Goal: Information Seeking & Learning: Compare options

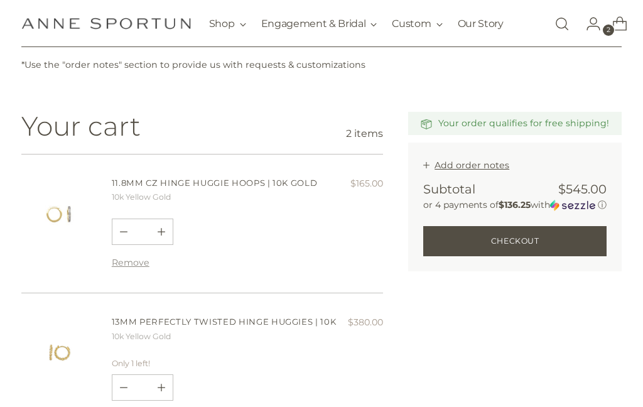
scroll to position [86, 0]
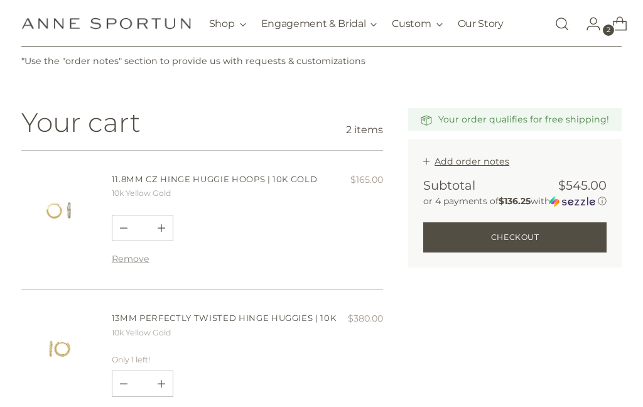
click at [287, 318] on link "13mm Perfectly Twisted Hinge Huggies | 10k" at bounding box center [224, 318] width 225 height 10
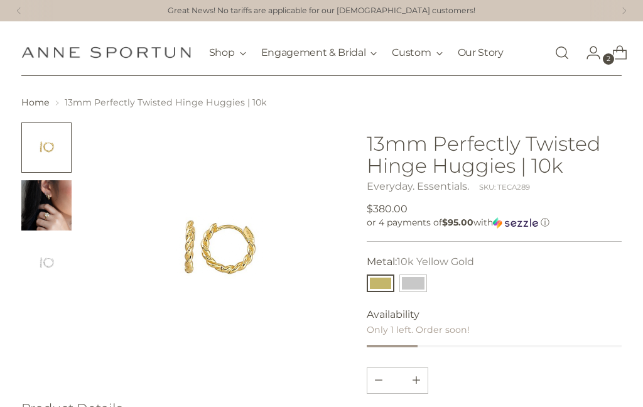
click at [62, 204] on img "Change image to image 2" at bounding box center [46, 205] width 50 height 50
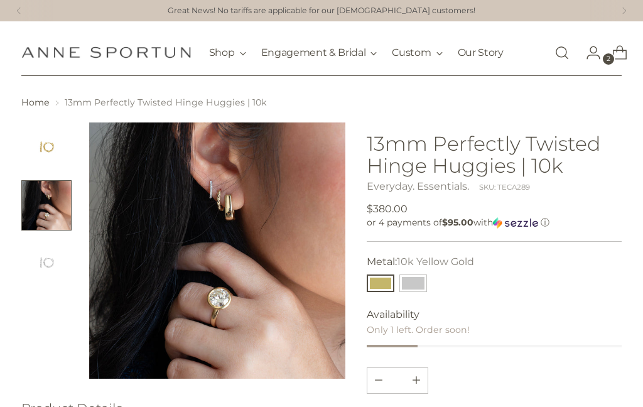
click at [48, 160] on img "Change image to image 1" at bounding box center [46, 147] width 50 height 50
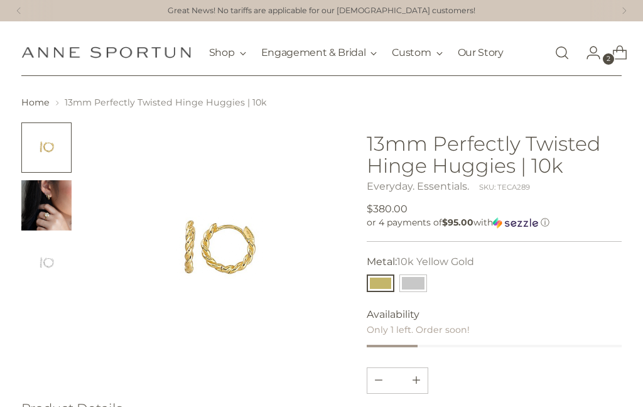
click at [255, 257] on img at bounding box center [217, 250] width 257 height 257
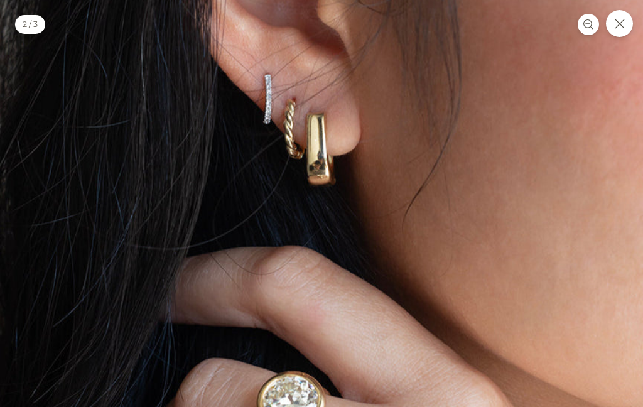
click at [618, 24] on icon "Close" at bounding box center [618, 23] width 9 height 9
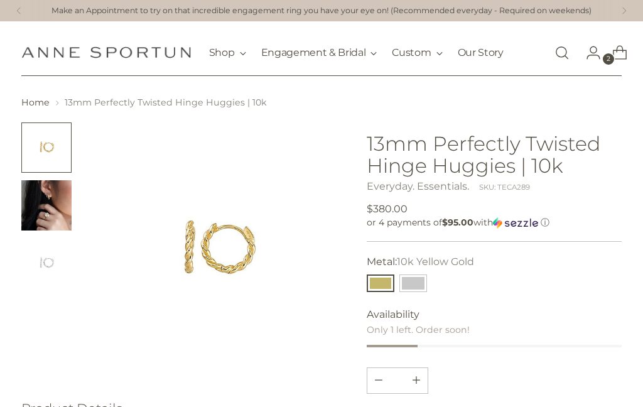
scroll to position [17, 0]
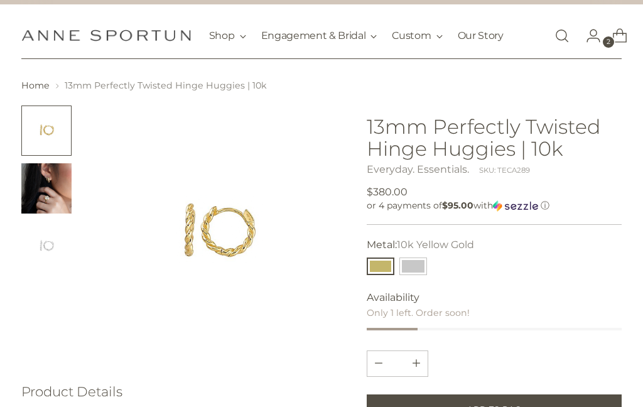
click at [48, 247] on img "Change image to image 3" at bounding box center [46, 246] width 50 height 50
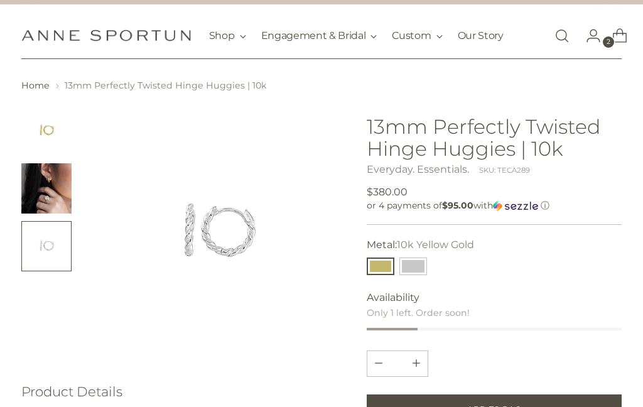
click at [56, 190] on img "Change image to image 2" at bounding box center [46, 188] width 50 height 50
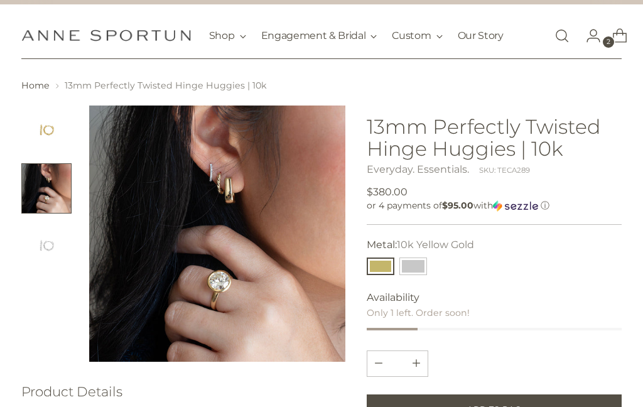
click at [51, 124] on img "Change image to image 1" at bounding box center [46, 130] width 50 height 50
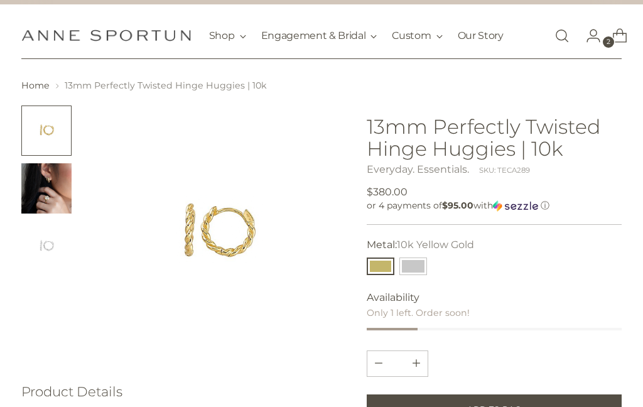
click at [180, 231] on img at bounding box center [217, 233] width 257 height 257
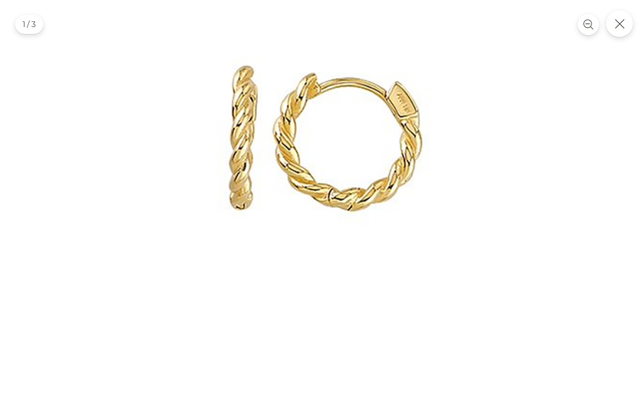
click at [617, 14] on button "Close" at bounding box center [619, 23] width 27 height 27
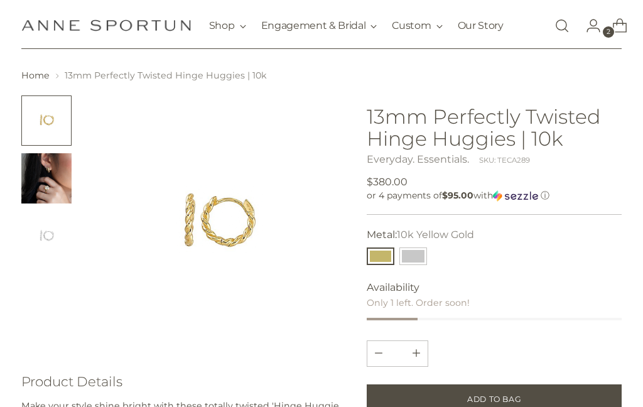
scroll to position [0, 0]
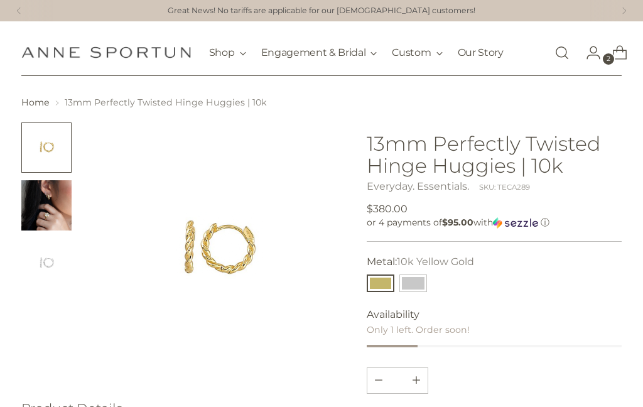
click at [625, 56] on icon "Open cart modal" at bounding box center [620, 53] width 18 height 18
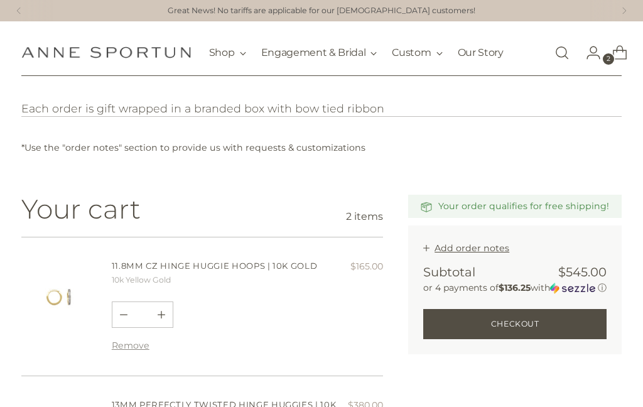
click at [220, 264] on link "11.8mm CZ Hinge Huggie Hoops | 10k Gold" at bounding box center [215, 265] width 206 height 10
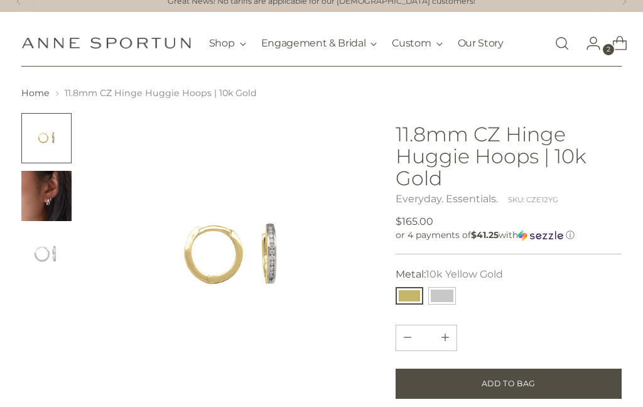
scroll to position [11, 0]
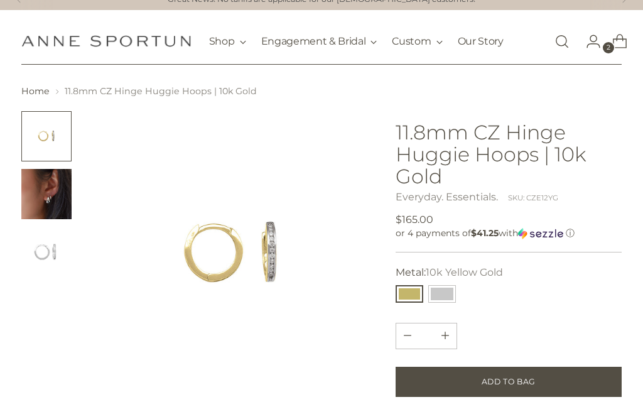
click at [48, 194] on img "Change image to image 2" at bounding box center [46, 194] width 50 height 50
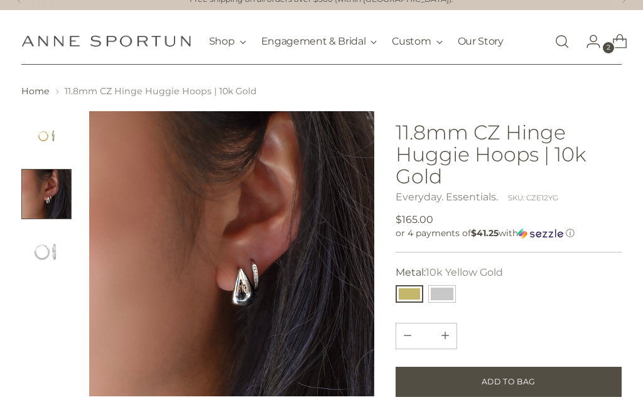
click at [37, 246] on img "Change image to image 3" at bounding box center [46, 252] width 50 height 50
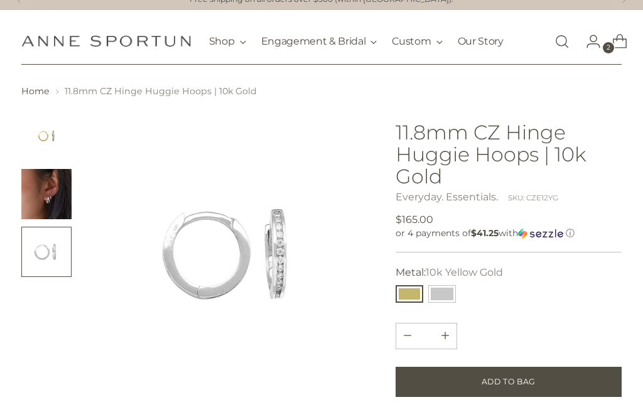
click at [30, 194] on img "Change image to image 2" at bounding box center [46, 194] width 50 height 50
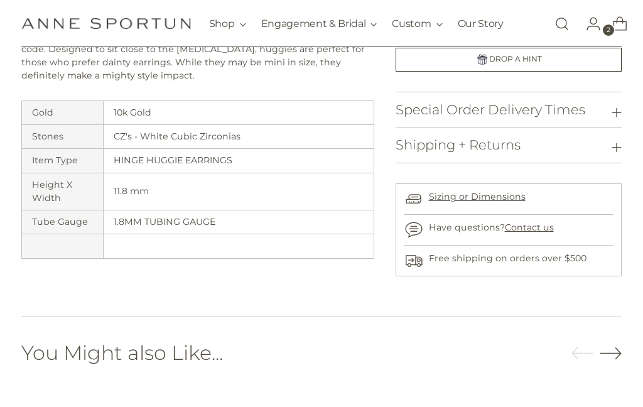
scroll to position [453, 0]
click at [501, 193] on link "Sizing or Dimensions" at bounding box center [477, 196] width 97 height 11
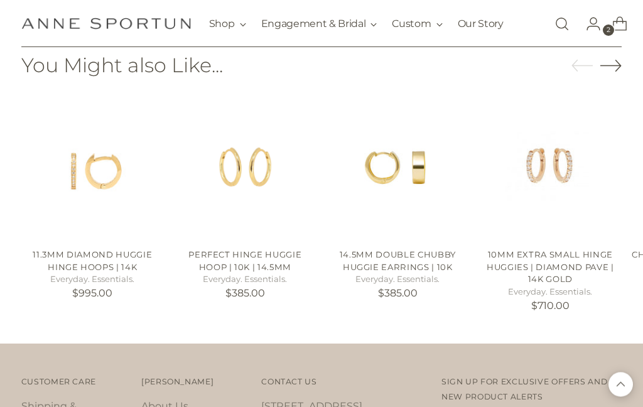
scroll to position [739, 0]
click at [218, 259] on link "Perfect Hinge Huggie Hoop | 10k | 14.5mm" at bounding box center [244, 260] width 113 height 23
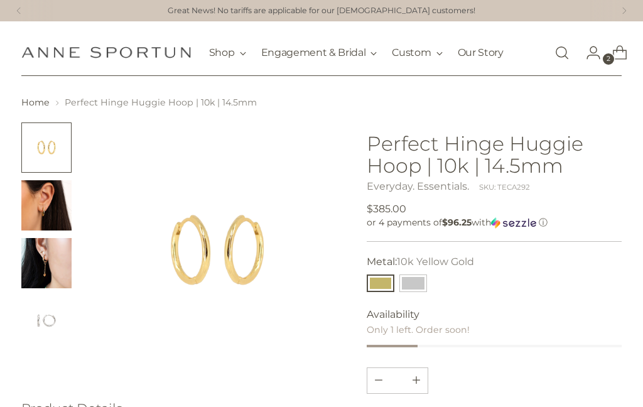
click at [44, 193] on img "Change image to image 2" at bounding box center [46, 205] width 50 height 50
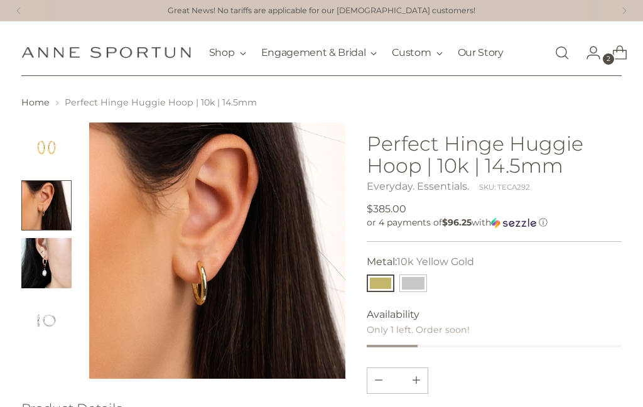
click at [40, 255] on img "Change image to image 3" at bounding box center [46, 263] width 50 height 50
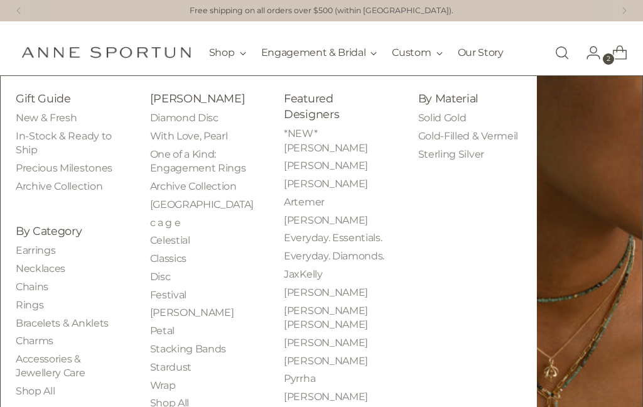
click at [23, 237] on link "By Category" at bounding box center [49, 230] width 66 height 13
click at [33, 237] on link "By Category" at bounding box center [49, 230] width 66 height 13
click at [30, 256] on link "Earrings" at bounding box center [36, 250] width 40 height 12
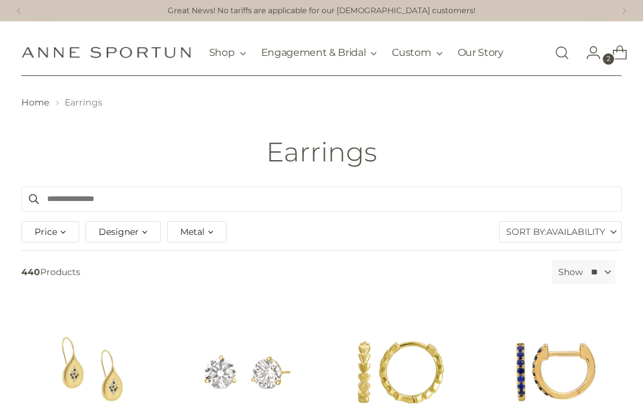
click at [196, 232] on span "Metal" at bounding box center [192, 232] width 24 height 14
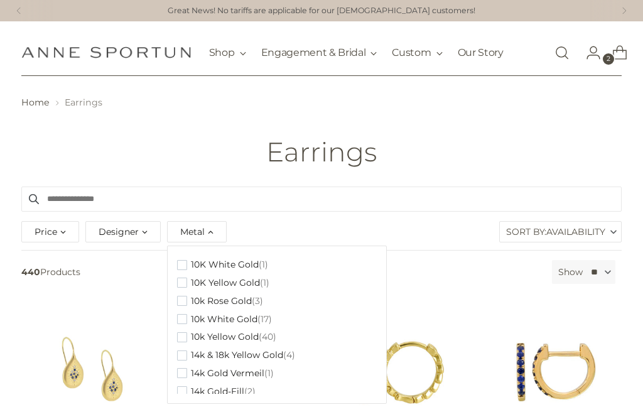
click at [177, 277] on span "button" at bounding box center [182, 282] width 10 height 10
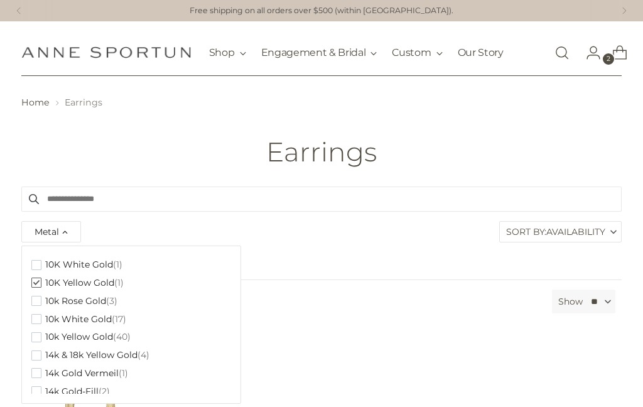
click at [36, 346] on button "14k & 18k Yellow Gold (4)" at bounding box center [90, 355] width 118 height 18
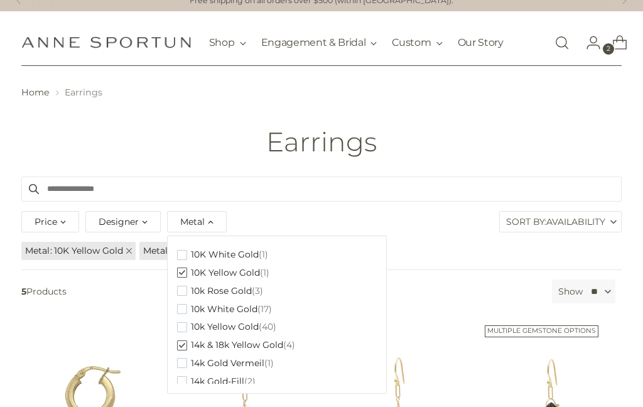
scroll to position [10, 0]
click at [65, 220] on div "Price" at bounding box center [50, 221] width 58 height 21
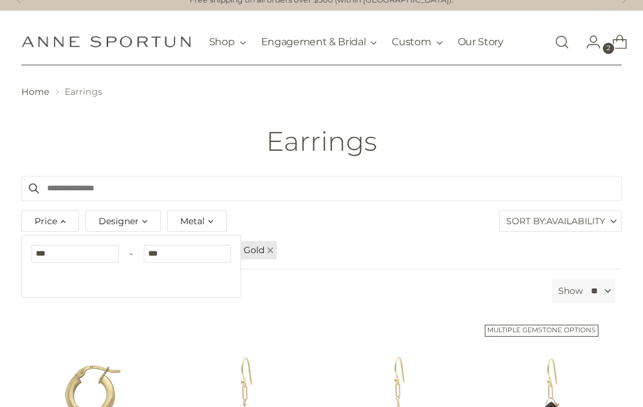
scroll to position [11, 0]
click at [604, 227] on span "Availability" at bounding box center [575, 221] width 59 height 20
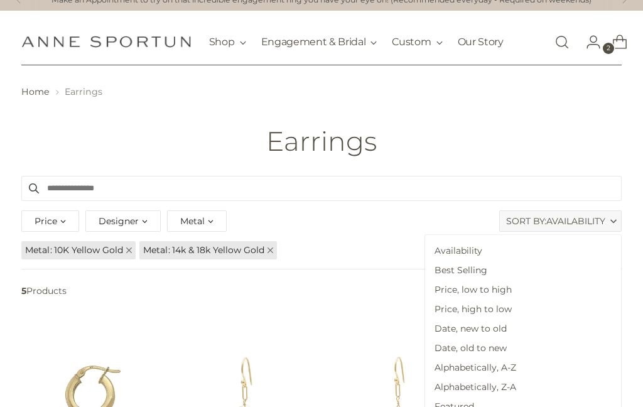
click at [566, 305] on span "Price, high to low" at bounding box center [523, 308] width 196 height 19
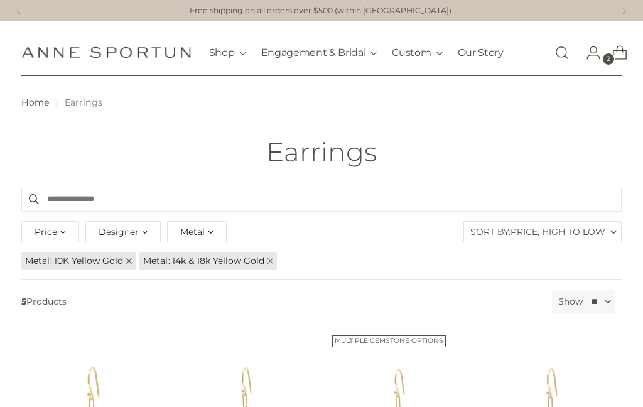
click at [70, 102] on span "Earrings" at bounding box center [84, 102] width 38 height 11
click at [78, 105] on span "Earrings" at bounding box center [84, 102] width 38 height 11
click at [73, 101] on span "Earrings" at bounding box center [84, 102] width 38 height 11
click at [73, 100] on span "Earrings" at bounding box center [84, 102] width 38 height 11
click at [29, 102] on link "Home" at bounding box center [35, 102] width 28 height 11
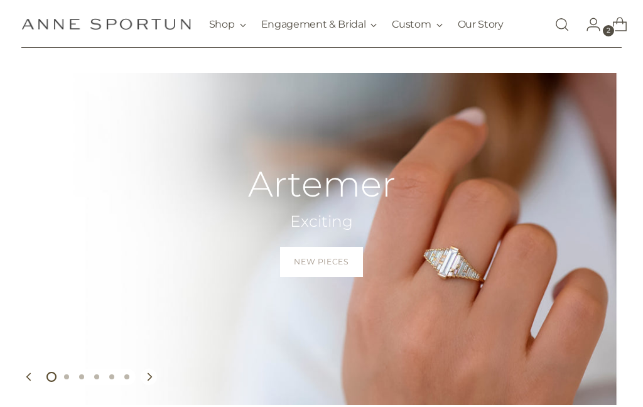
scroll to position [14, 0]
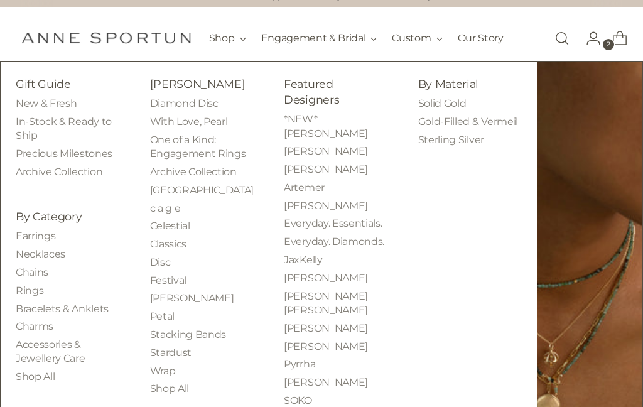
click at [55, 242] on link "Earrings" at bounding box center [36, 236] width 40 height 12
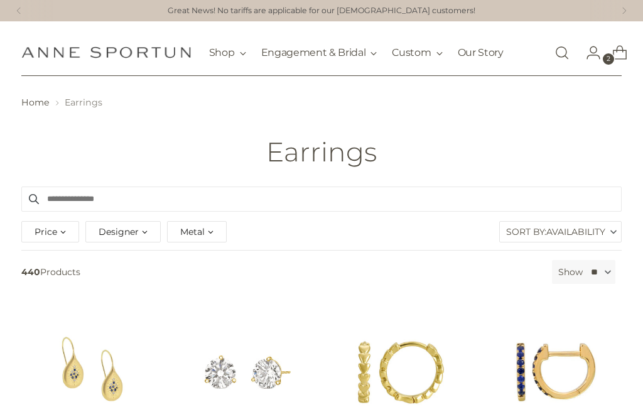
click at [147, 232] on div "Designer" at bounding box center [122, 231] width 75 height 21
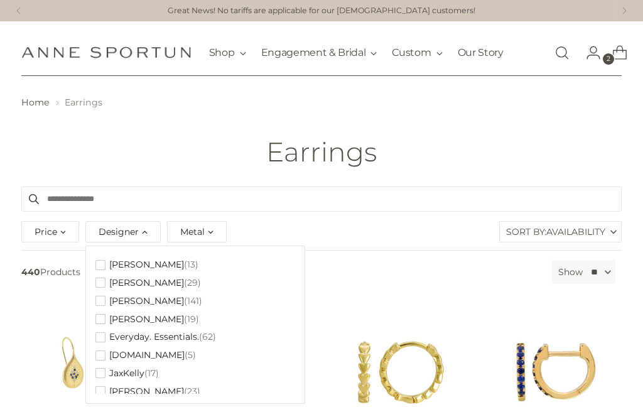
click at [217, 232] on div "Metal" at bounding box center [197, 231] width 60 height 21
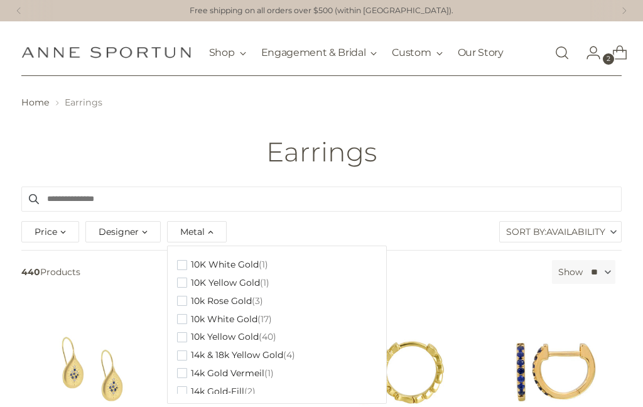
click at [77, 235] on div "Price" at bounding box center [50, 231] width 58 height 21
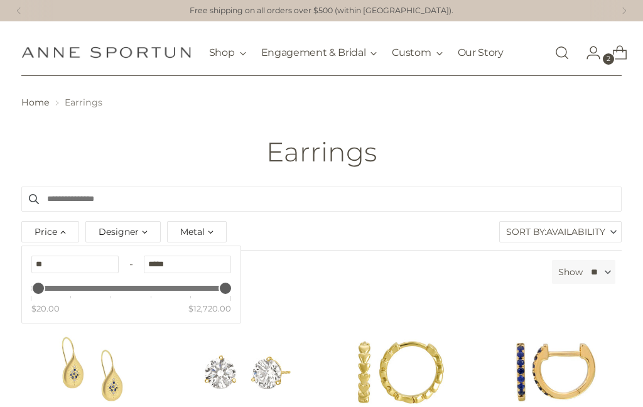
click at [595, 239] on span "Availability" at bounding box center [575, 232] width 59 height 20
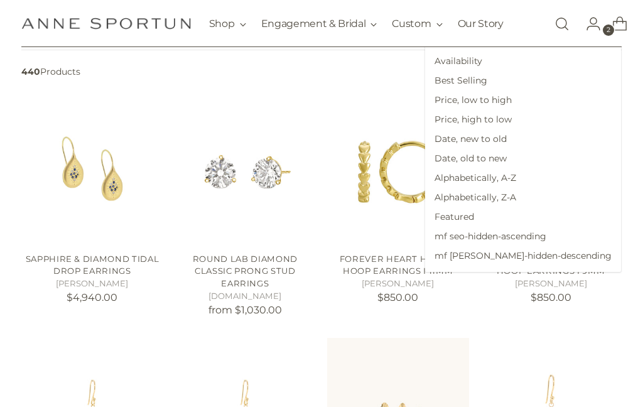
scroll to position [200, 0]
click at [570, 98] on span "Price, low to high" at bounding box center [523, 99] width 196 height 19
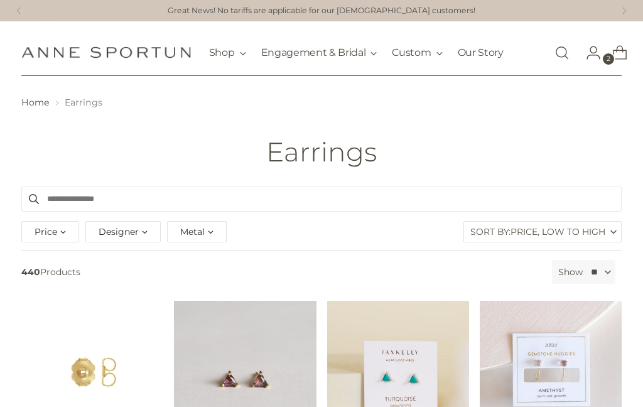
click at [205, 235] on div "Metal" at bounding box center [197, 231] width 60 height 21
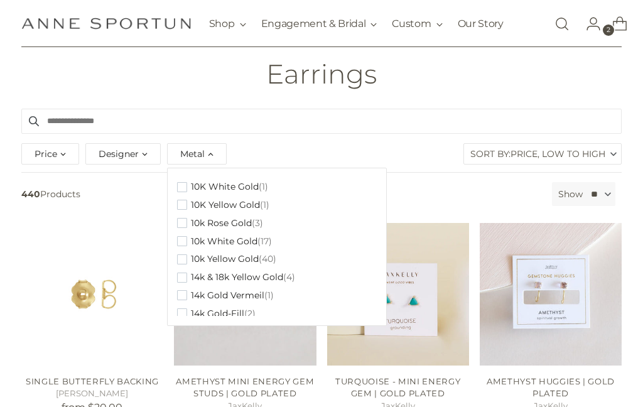
scroll to position [78, 0]
click at [183, 203] on span "button" at bounding box center [182, 205] width 10 height 10
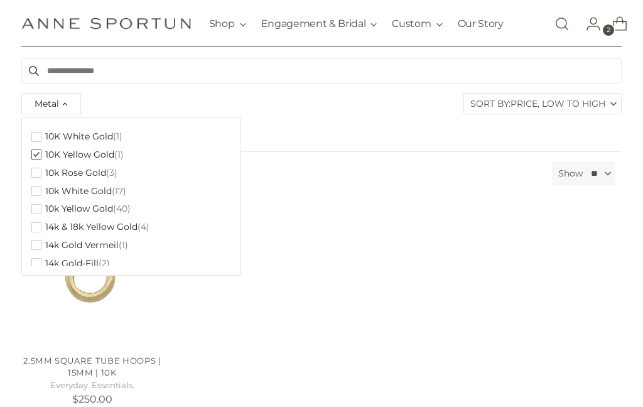
click at [34, 223] on span "button" at bounding box center [36, 227] width 10 height 10
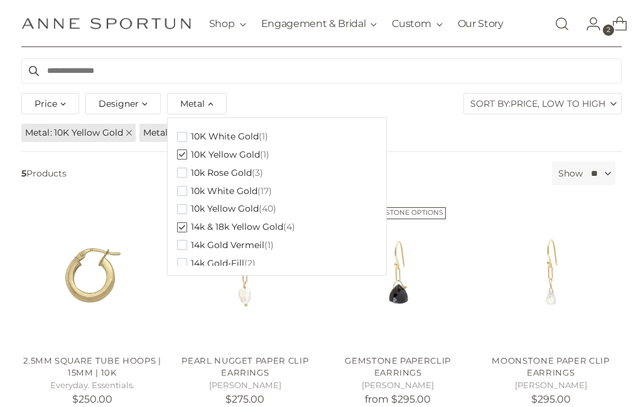
click at [408, 83] on input "Search products" at bounding box center [321, 70] width 600 height 25
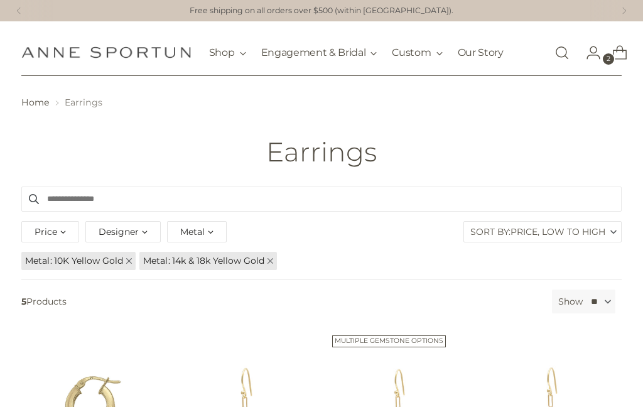
click at [267, 262] on icon at bounding box center [270, 260] width 7 height 7
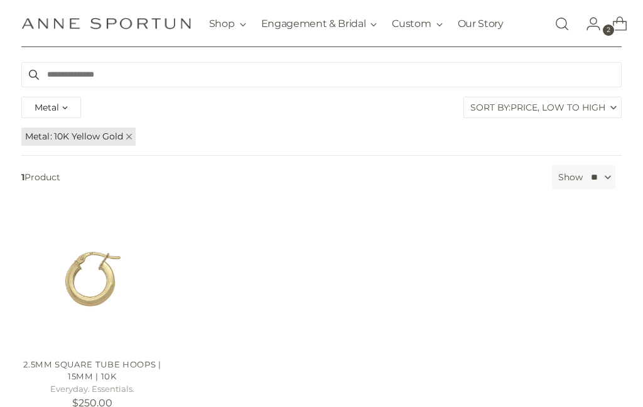
scroll to position [130, 0]
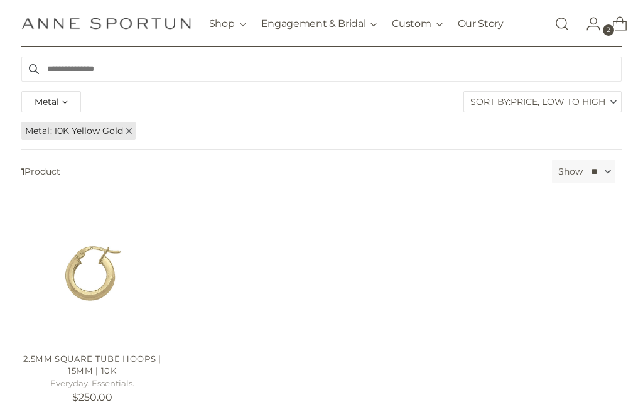
click at [123, 131] on link "Metal 10K Yellow Gold" at bounding box center [78, 131] width 114 height 18
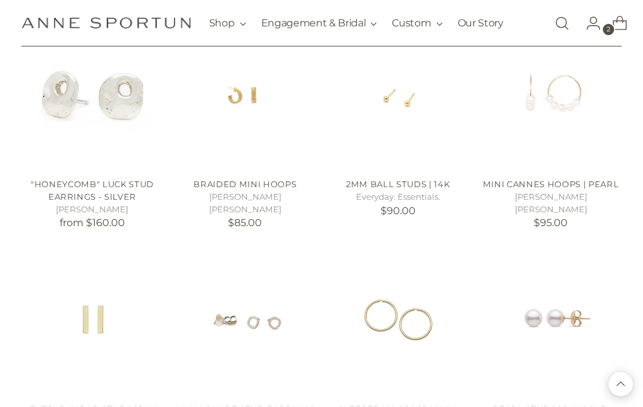
scroll to position [960, 0]
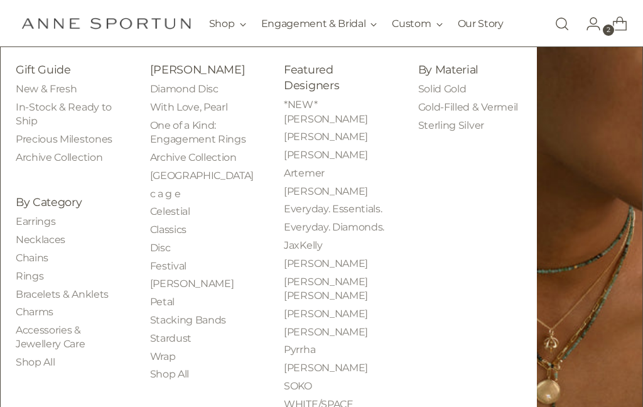
scroll to position [37, 0]
click at [550, 76] on img at bounding box center [589, 263] width 105 height 433
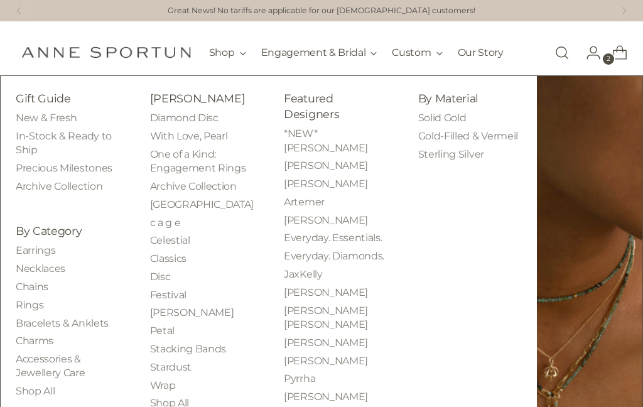
click at [46, 256] on link "Earrings" at bounding box center [36, 250] width 40 height 12
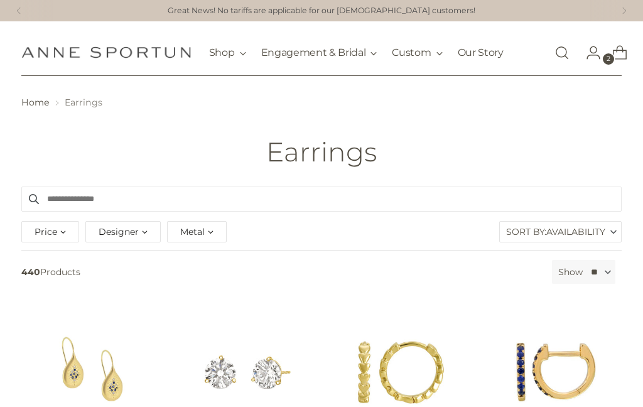
click at [600, 228] on span "Availability" at bounding box center [575, 232] width 59 height 20
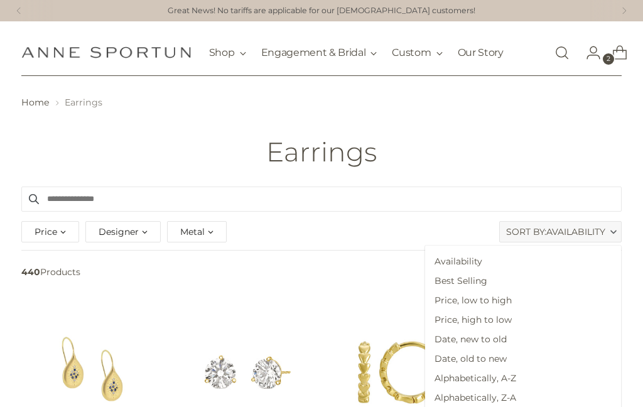
click at [560, 298] on span "Price, low to high" at bounding box center [523, 300] width 196 height 19
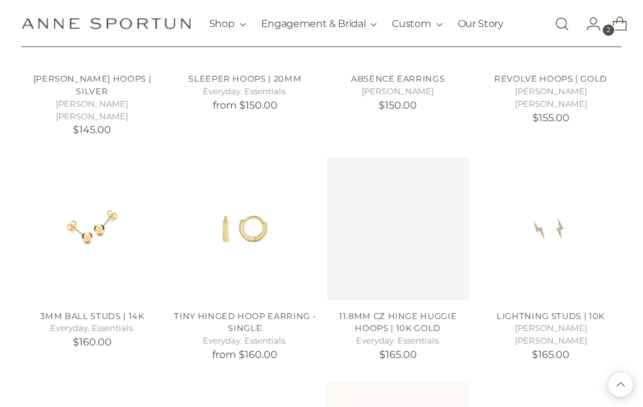
scroll to position [2665, 0]
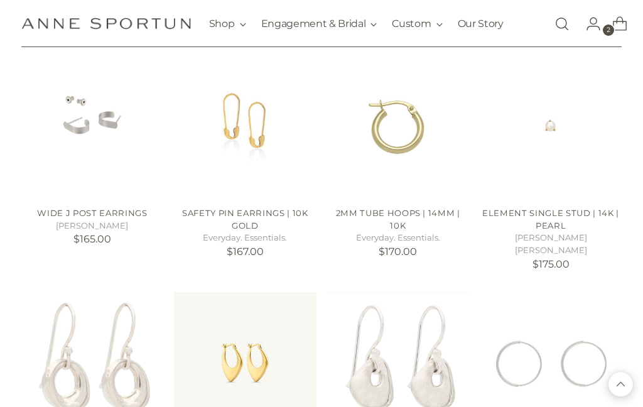
scroll to position [3219, 0]
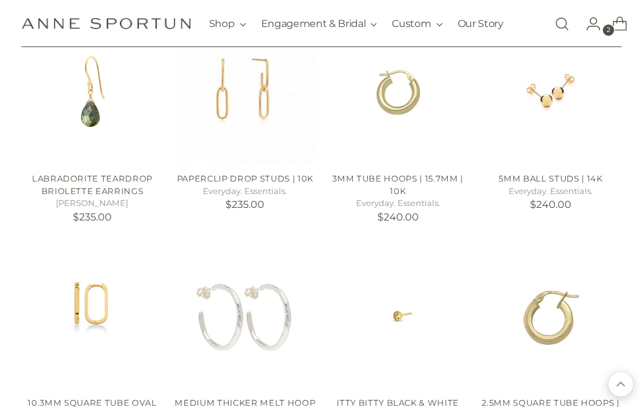
scroll to position [6178, 0]
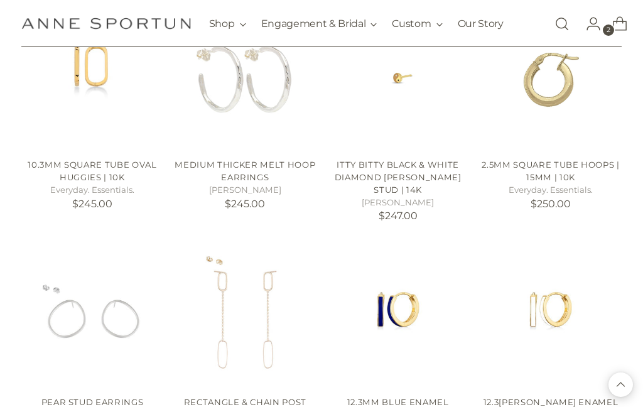
scroll to position [6417, 0]
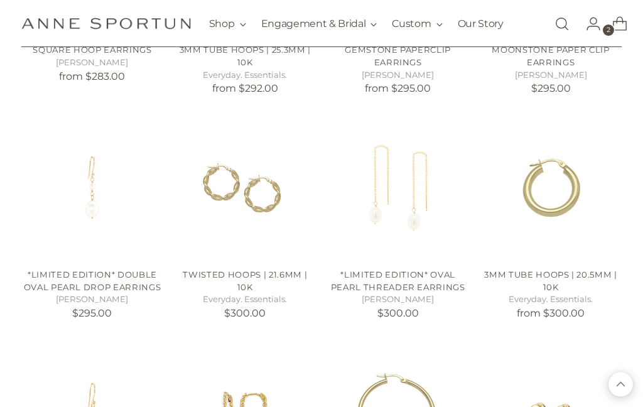
scroll to position [7454, 0]
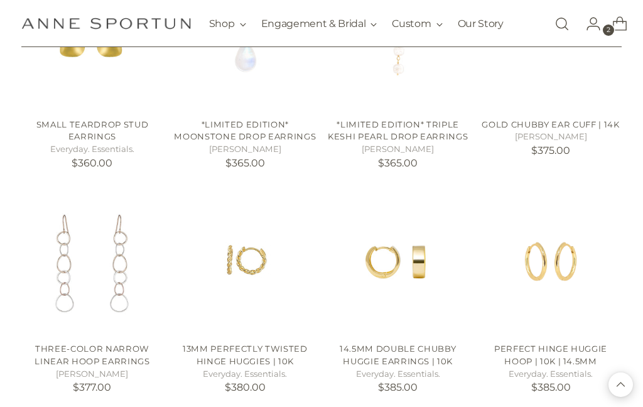
scroll to position [8973, 0]
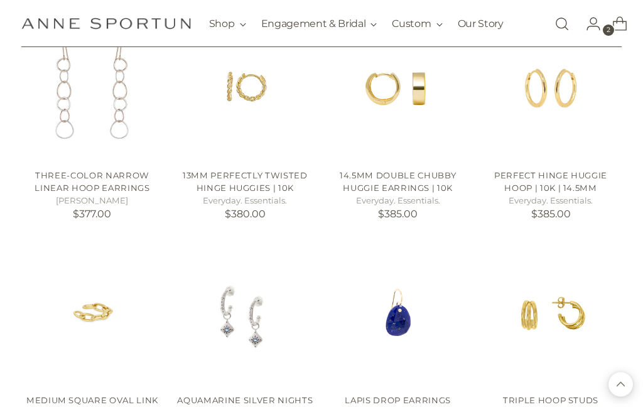
scroll to position [9148, 0]
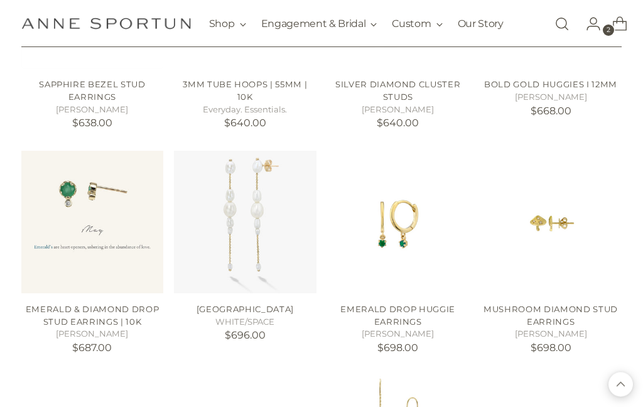
scroll to position [11510, 0]
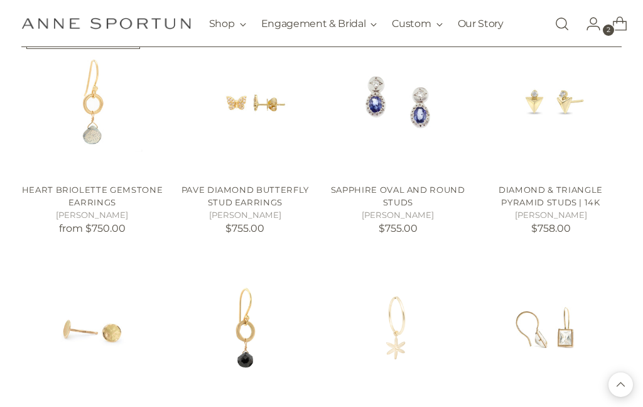
scroll to position [12313, 0]
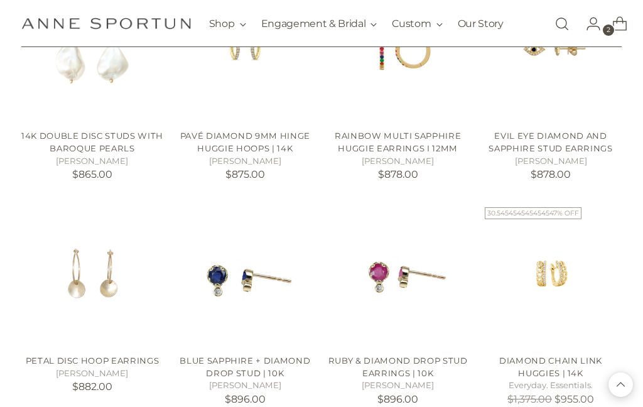
scroll to position [13276, 0]
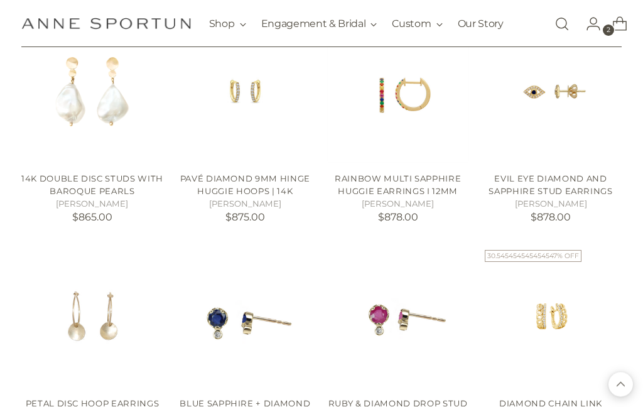
scroll to position [13234, 0]
click at [545, 398] on link "Diamond Chain Link Huggies | 14k" at bounding box center [550, 409] width 103 height 23
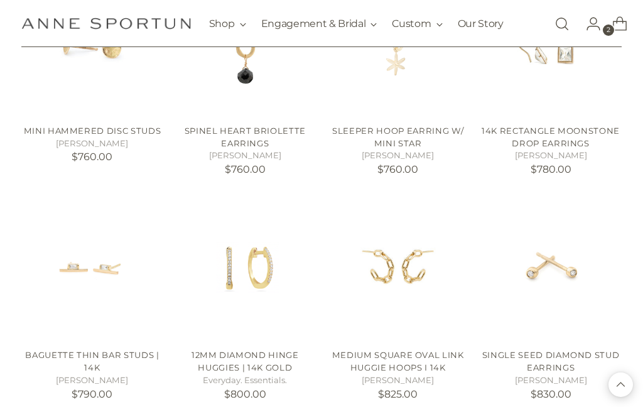
scroll to position [12575, 0]
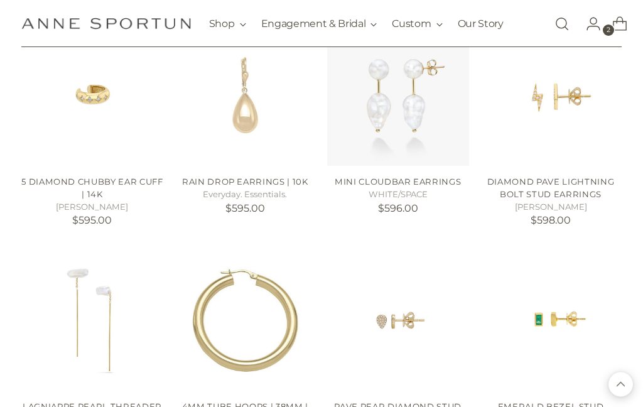
scroll to position [10943, 0]
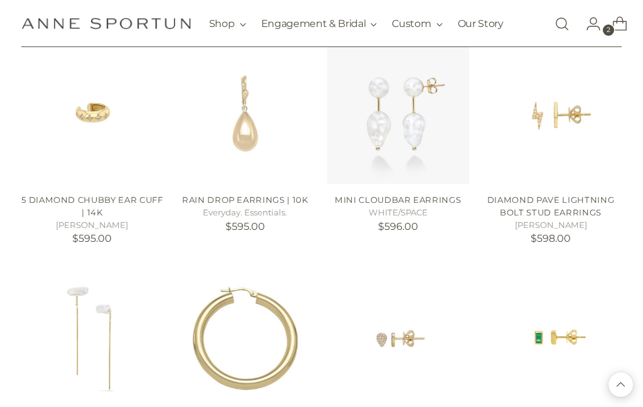
click at [618, 30] on icon "Open cart modal" at bounding box center [619, 25] width 13 height 9
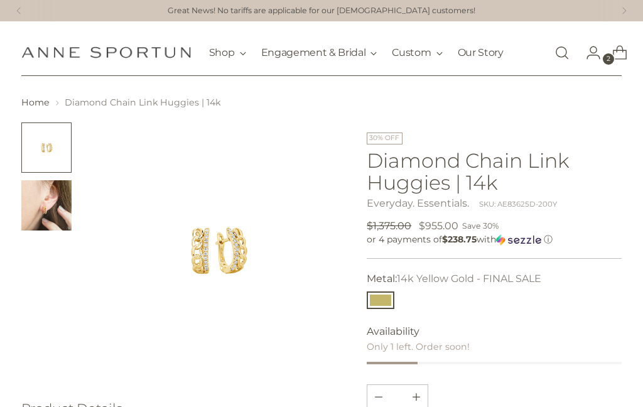
click at [56, 198] on img "Change image to image 2" at bounding box center [46, 205] width 50 height 50
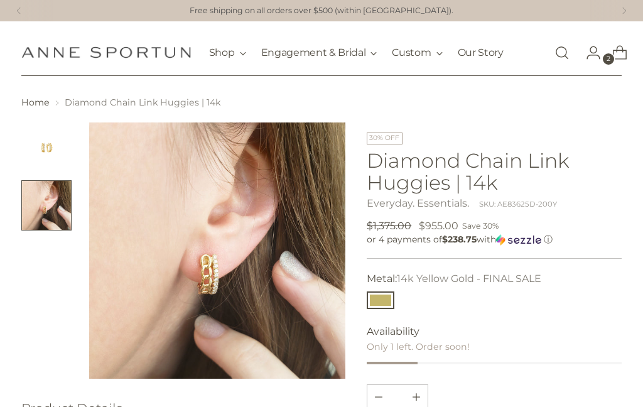
click at [35, 144] on img "Change image to image 1" at bounding box center [46, 147] width 50 height 50
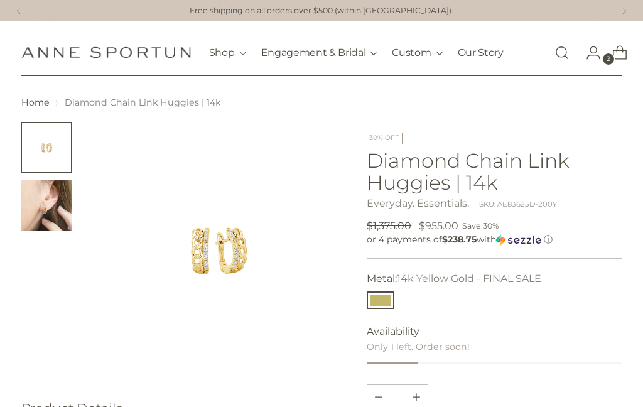
click at [39, 198] on img "Change image to image 2" at bounding box center [46, 205] width 50 height 50
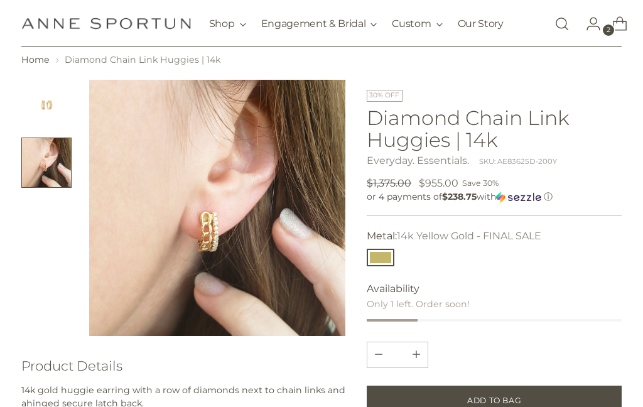
scroll to position [42, 0]
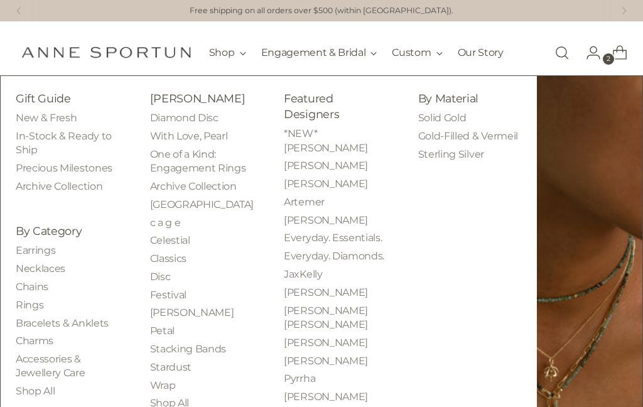
click at [47, 256] on link "Earrings" at bounding box center [36, 250] width 40 height 12
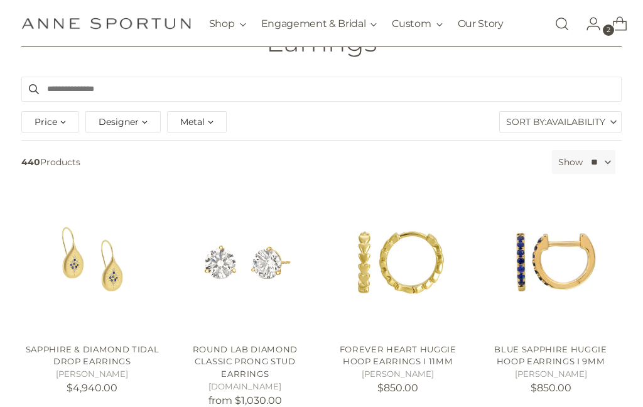
click at [616, 122] on label "Sort By: Availability" at bounding box center [560, 122] width 121 height 20
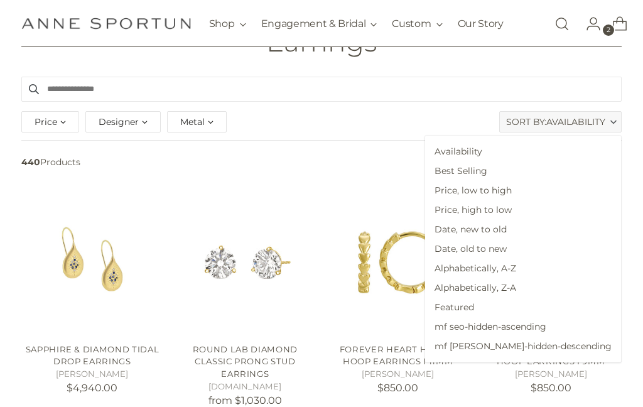
click at [549, 185] on span "Price, low to high" at bounding box center [523, 190] width 196 height 19
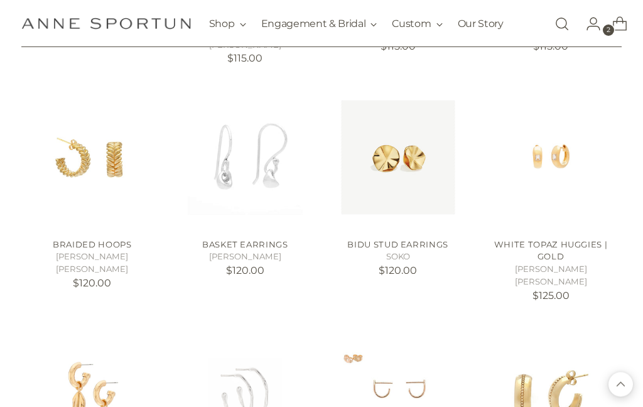
scroll to position [1577, 0]
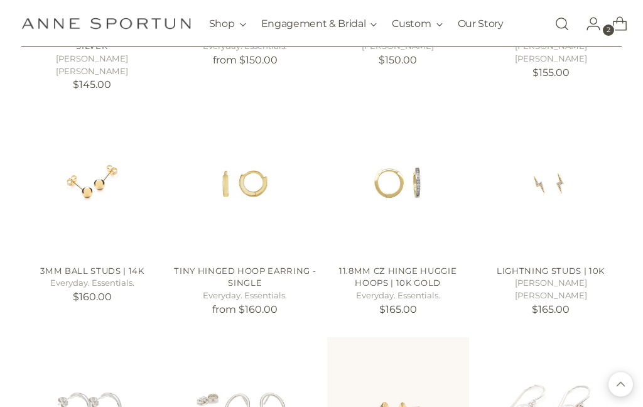
scroll to position [2707, 0]
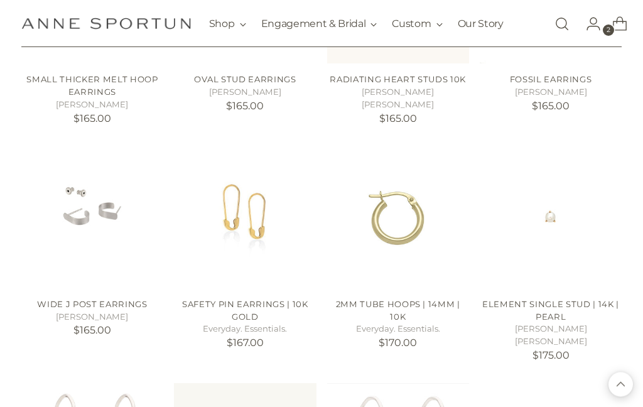
scroll to position [3123, 0]
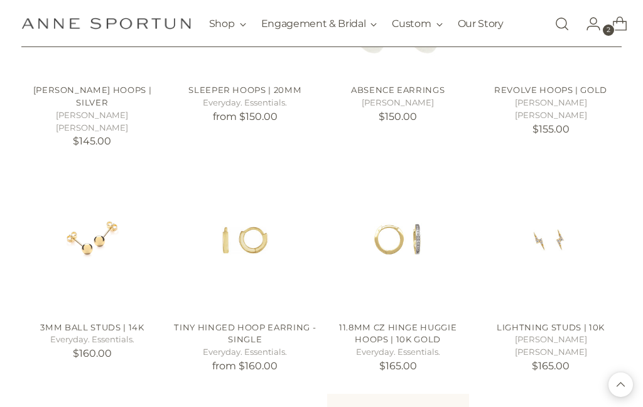
scroll to position [2631, 0]
